Goal: Transaction & Acquisition: Purchase product/service

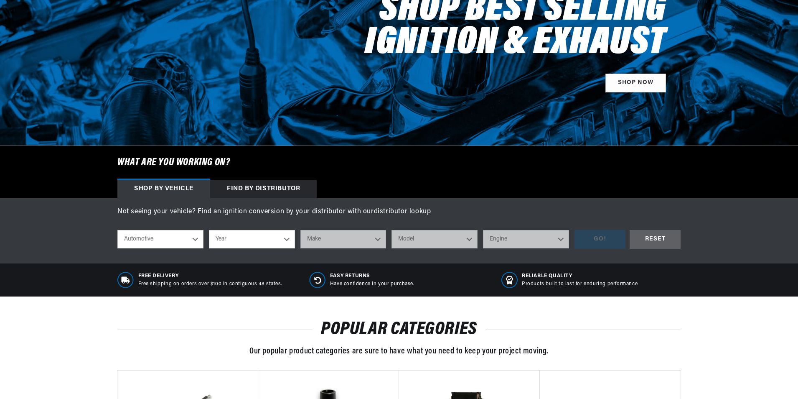
scroll to position [0, 253]
click at [289, 243] on select "Year 2026 2025 2024 2023 2022 2021 2020 2019 2018 2017 2016 2015 2014 2013 2012…" at bounding box center [252, 239] width 86 height 18
select select "1969"
click at [209, 230] on select "Year 2026 2025 2024 2023 2022 2021 2020 2019 2018 2017 2016 2015 2014 2013 2012…" at bounding box center [252, 239] width 86 height 18
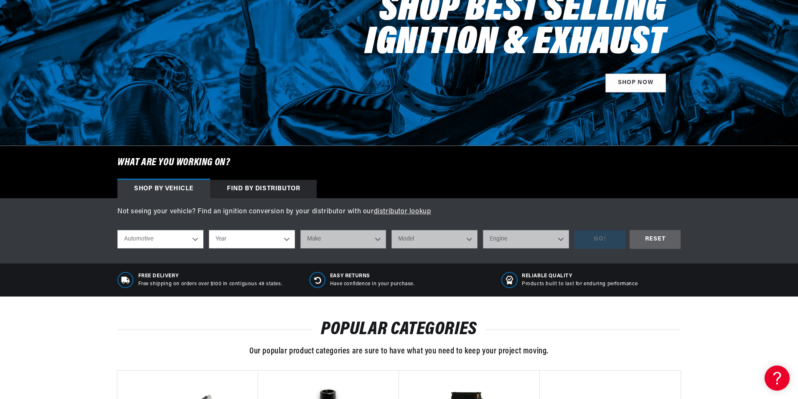
select select "1969"
click at [368, 238] on select "Make Alfa Romeo American Motors Aston Martin Austin Austin Healey Avanti BMW Bu…" at bounding box center [343, 239] width 86 height 18
select select "Mercury"
click at [300, 230] on select "Make Alfa Romeo American Motors Aston Martin Austin Austin Healey Avanti BMW Bu…" at bounding box center [343, 239] width 86 height 18
select select "Mercury"
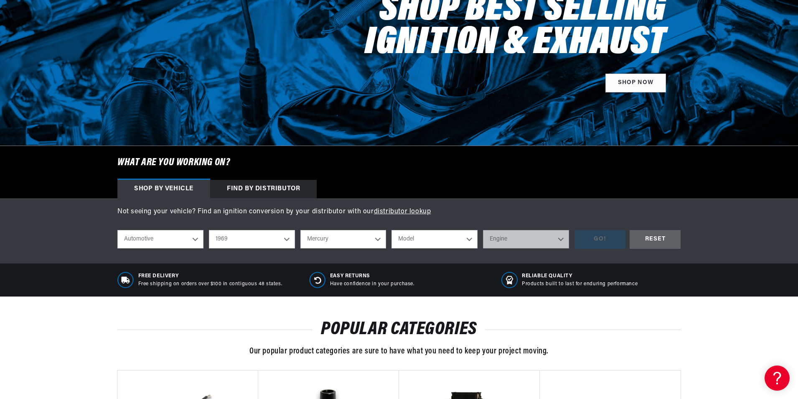
click at [422, 230] on select "Model Colony Park Comet Cougar Cyclone Marauder Marquis Montego Monterey" at bounding box center [435, 239] width 86 height 18
select select "Cougar"
click at [392, 230] on select "Model Colony Park Comet Cougar Cyclone Marauder Marquis Montego Monterey" at bounding box center [435, 239] width 86 height 18
select select "Cougar"
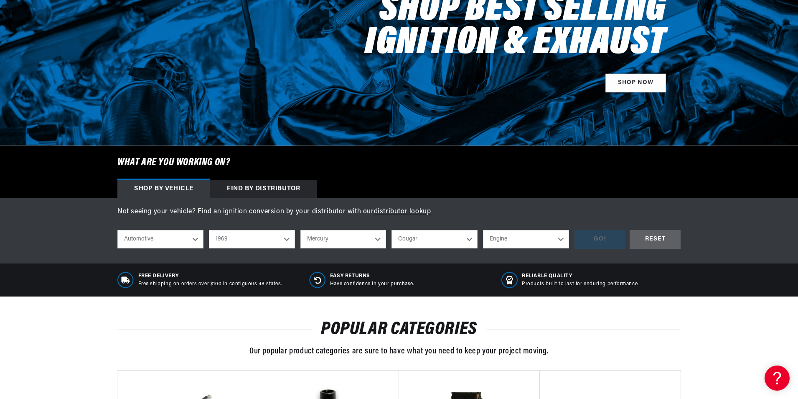
click at [505, 235] on select "Engine 4.7L 6.6L 7.5L 302cid / 5.0L 351cid / 5.8L 351W 390cid / 6.4L 427cid / 7…" at bounding box center [526, 239] width 86 height 18
select select "428cid-7.0L"
click at [483, 230] on select "Engine 4.7L 6.6L 7.5L 302cid / 5.0L 351cid / 5.8L 351W 390cid / 6.4L 427cid / 7…" at bounding box center [526, 239] width 86 height 18
select select "428cid-7.0L"
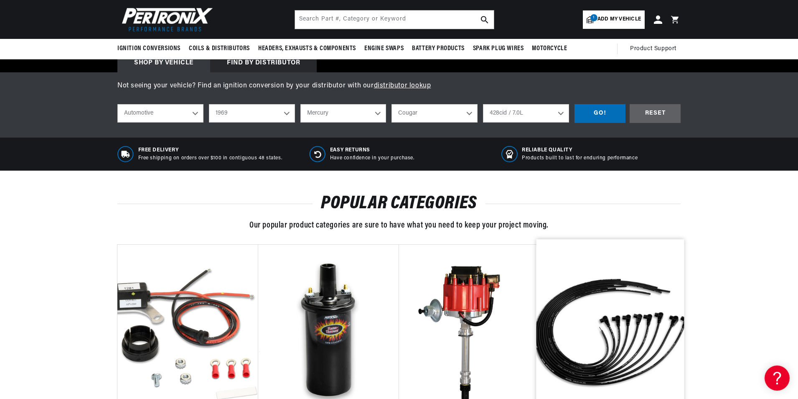
scroll to position [251, 0]
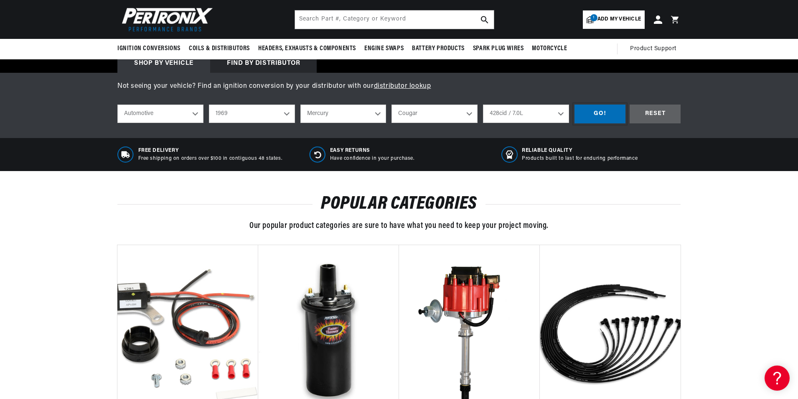
click at [605, 114] on div "GO!" at bounding box center [600, 113] width 51 height 19
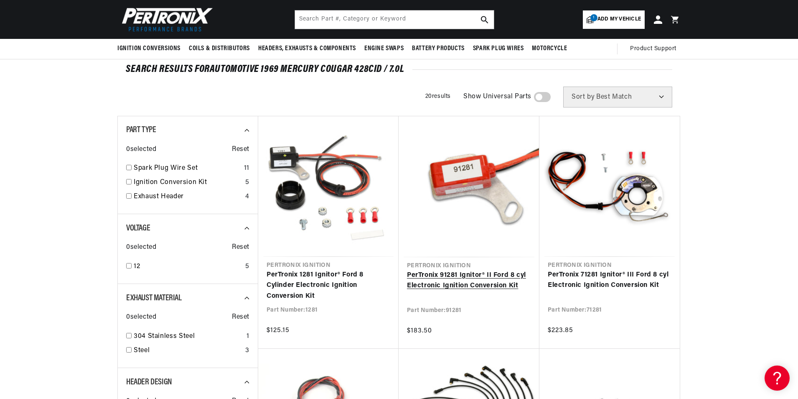
scroll to position [0, 253]
click at [489, 286] on link "PerTronix 91281 Ignitor® II Ford 8 cyl Electronic Ignition Conversion Kit" at bounding box center [469, 280] width 124 height 21
